Goal: Information Seeking & Learning: Find specific fact

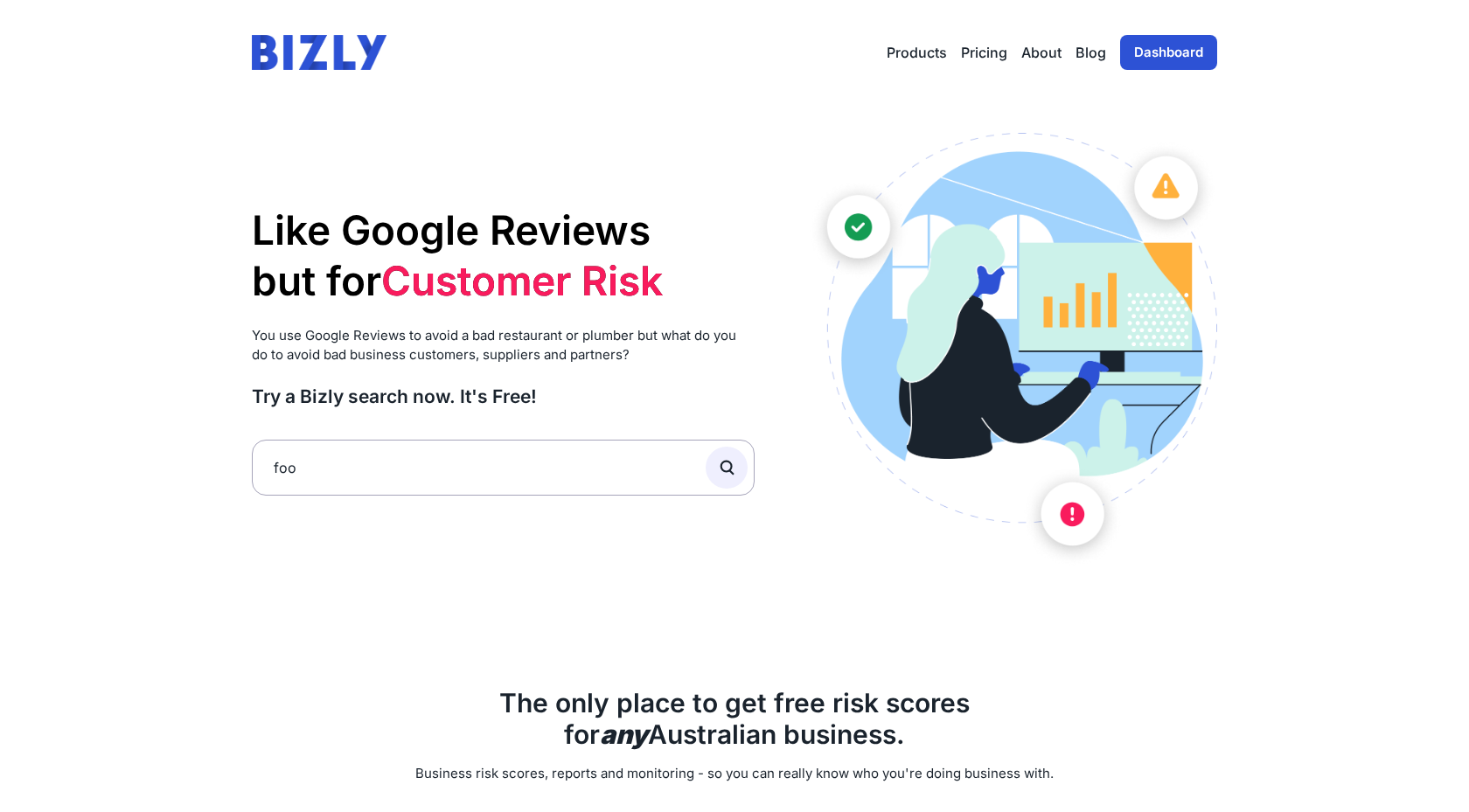
type input "foo"
click at [706, 447] on button "submit" at bounding box center [727, 468] width 42 height 42
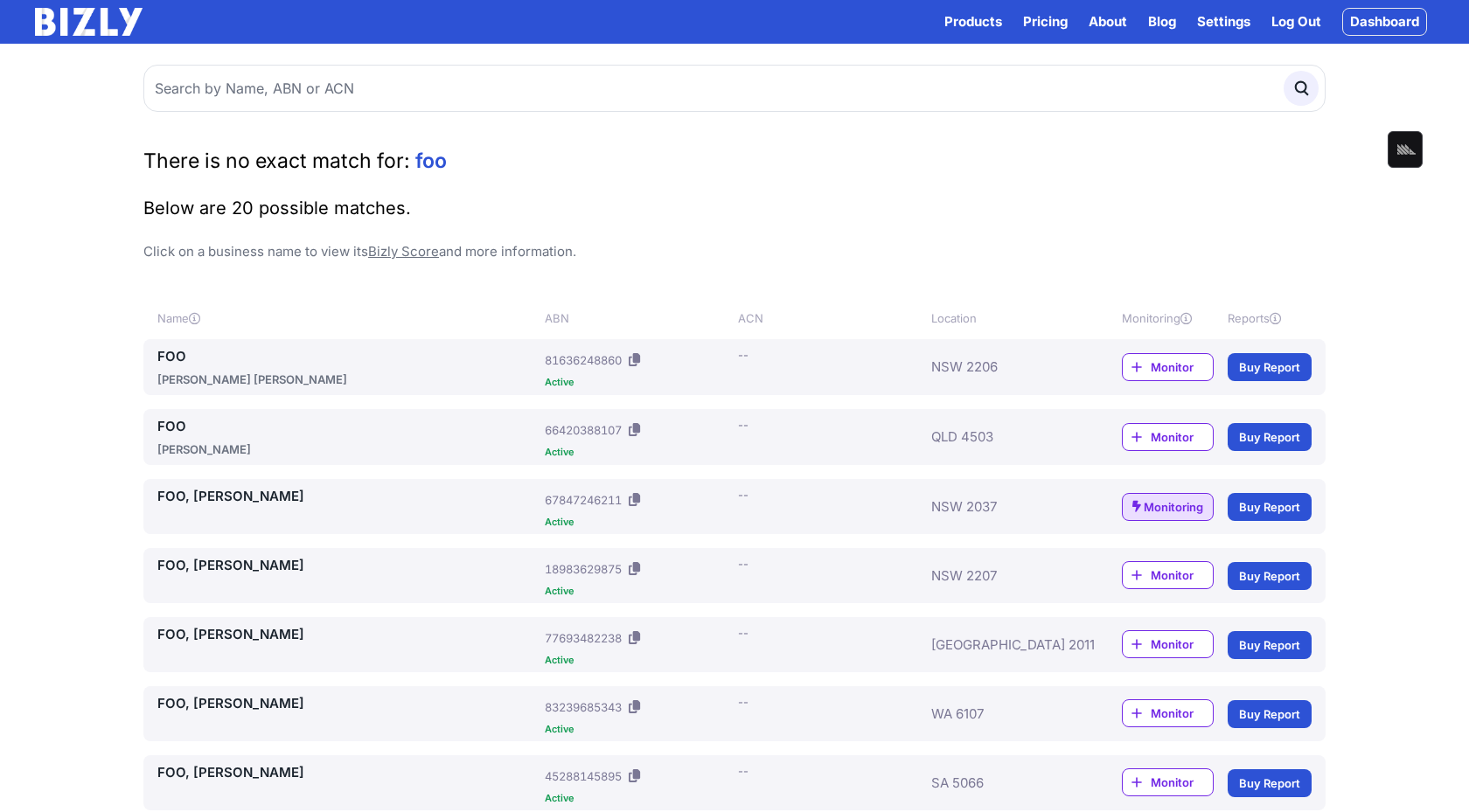
click at [164, 355] on link "FOO" at bounding box center [348, 357] width 380 height 21
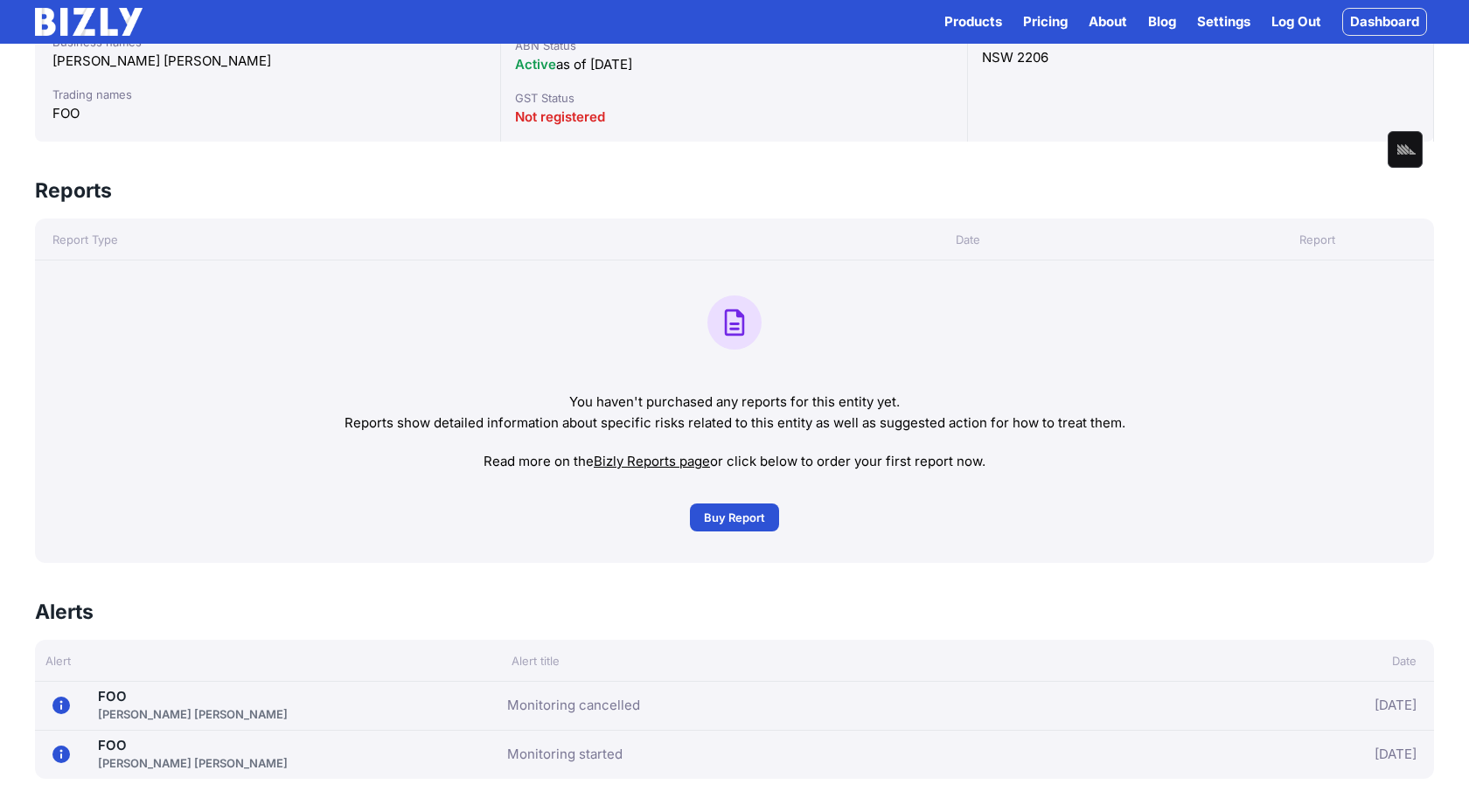
scroll to position [364, 0]
click at [1405, 149] on icon "Authenticate the PostHog Toolbar" at bounding box center [1407, 150] width 18 height 11
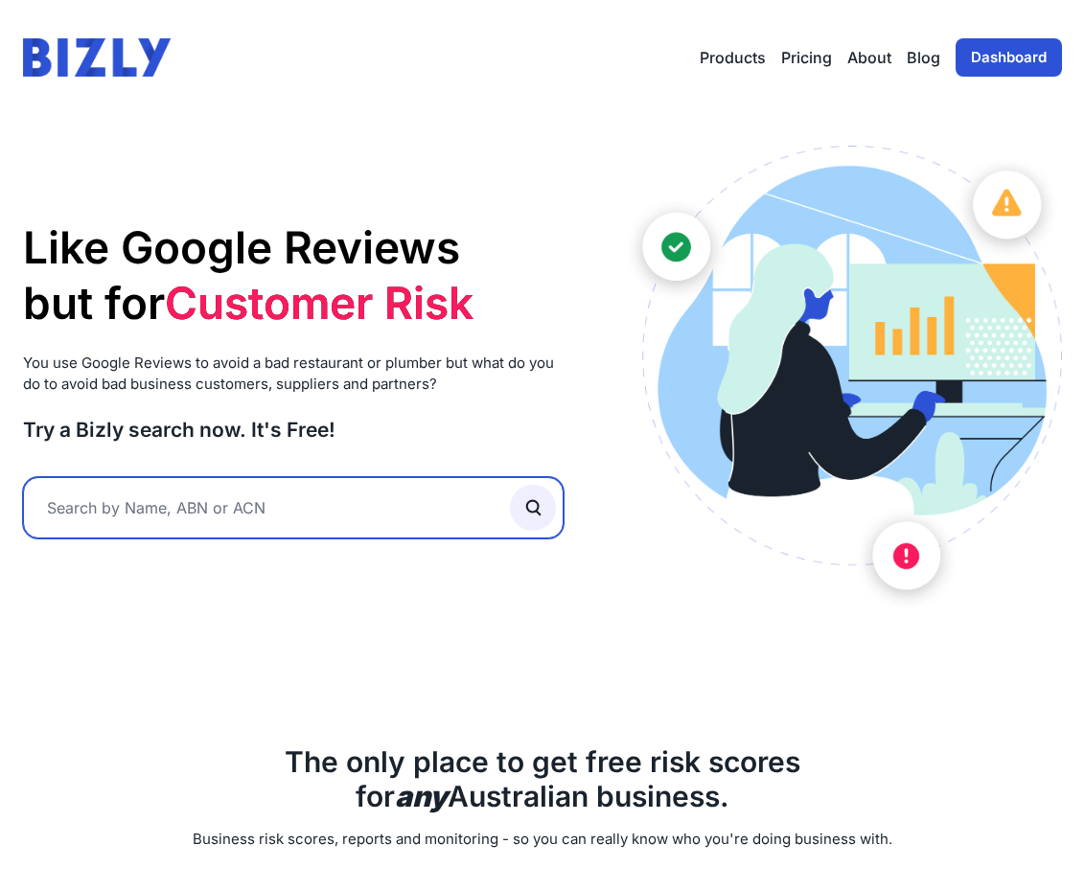
click at [356, 512] on input "text" at bounding box center [293, 507] width 541 height 61
type input "25fifteen"
click at [510, 485] on button "submit" at bounding box center [533, 508] width 46 height 46
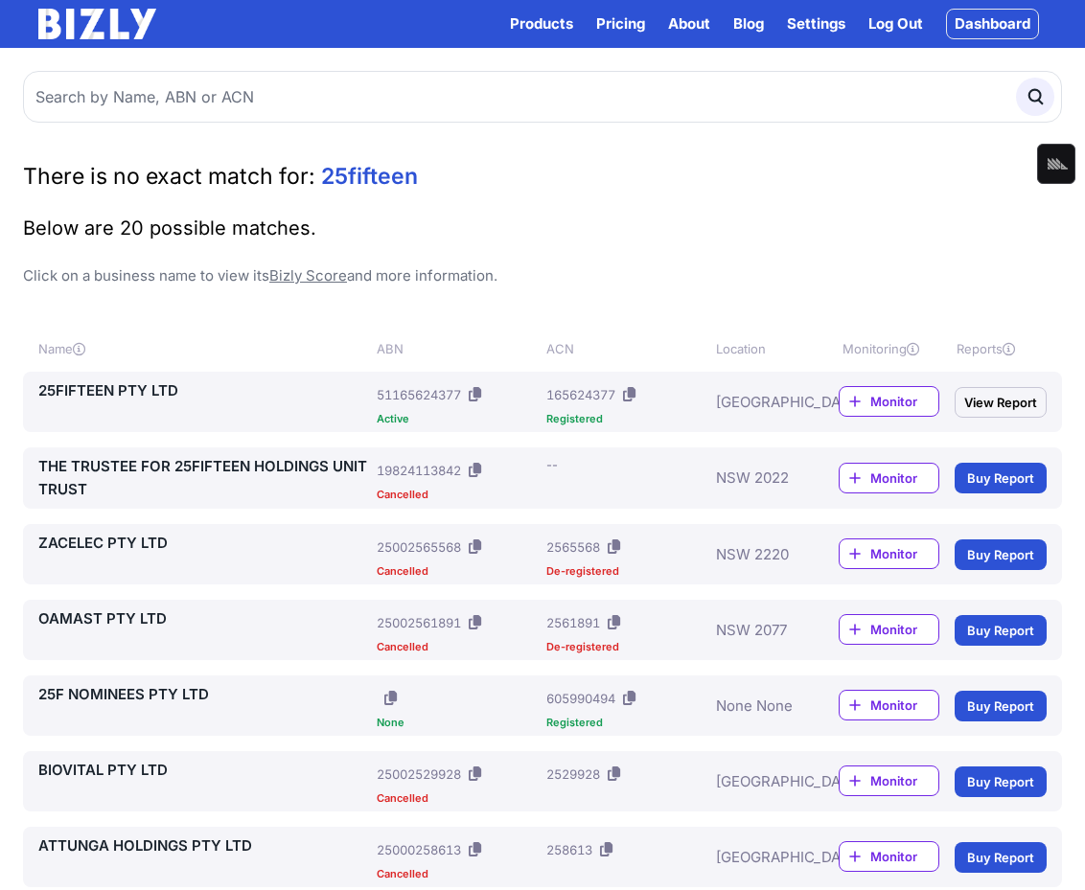
click at [112, 390] on link "25FIFTEEN PTY LTD" at bounding box center [203, 391] width 331 height 23
